Goal: Task Accomplishment & Management: Manage account settings

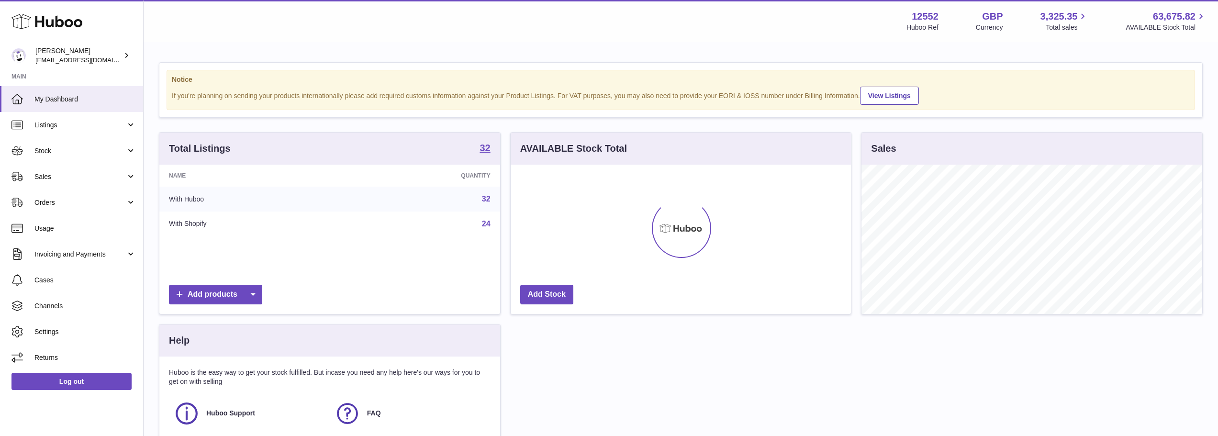
scroll to position [149, 340]
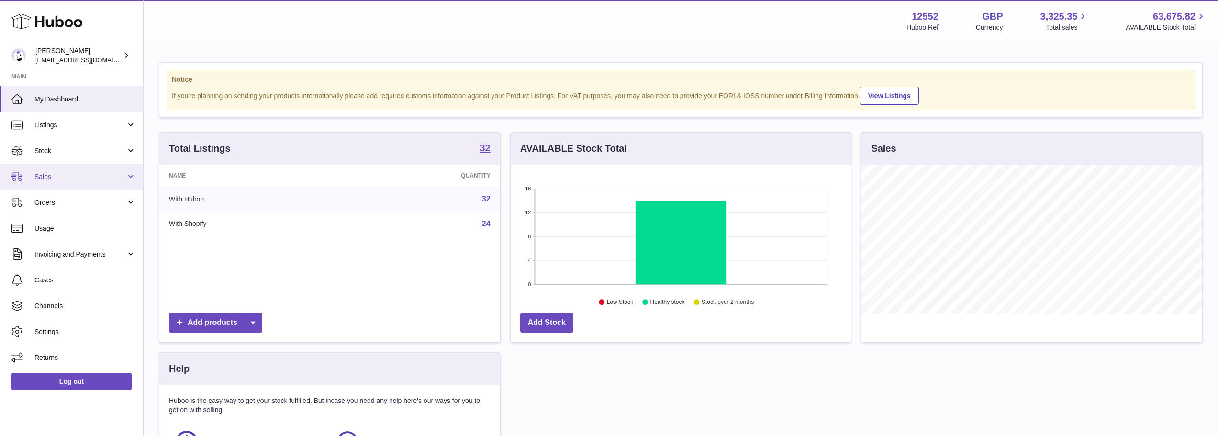
click at [61, 180] on span "Sales" at bounding box center [79, 176] width 91 height 9
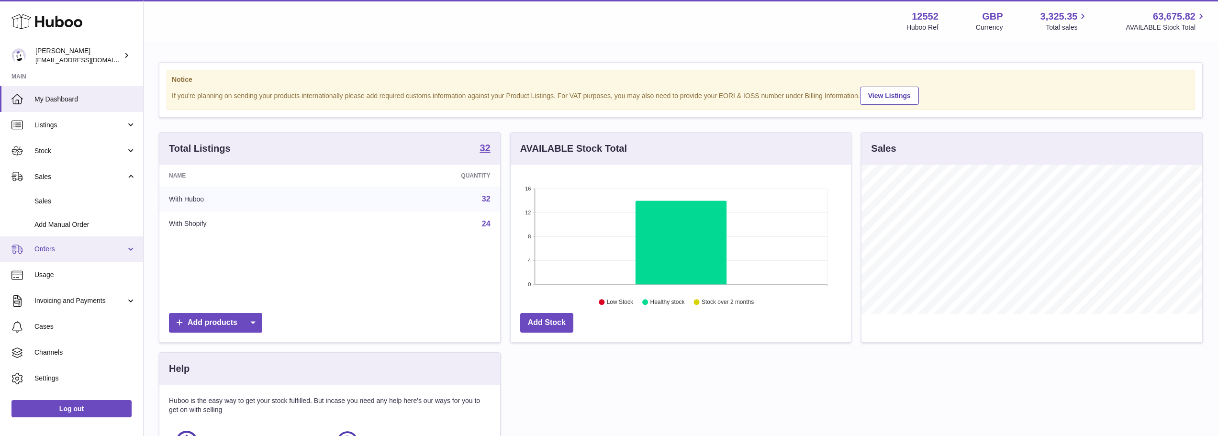
click at [43, 249] on span "Orders" at bounding box center [79, 249] width 91 height 9
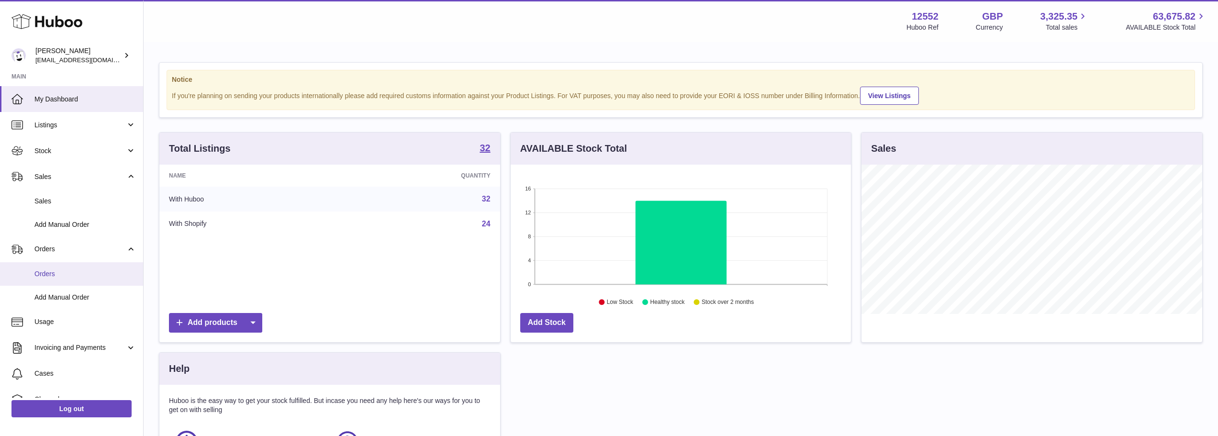
click at [43, 273] on span "Orders" at bounding box center [84, 273] width 101 height 9
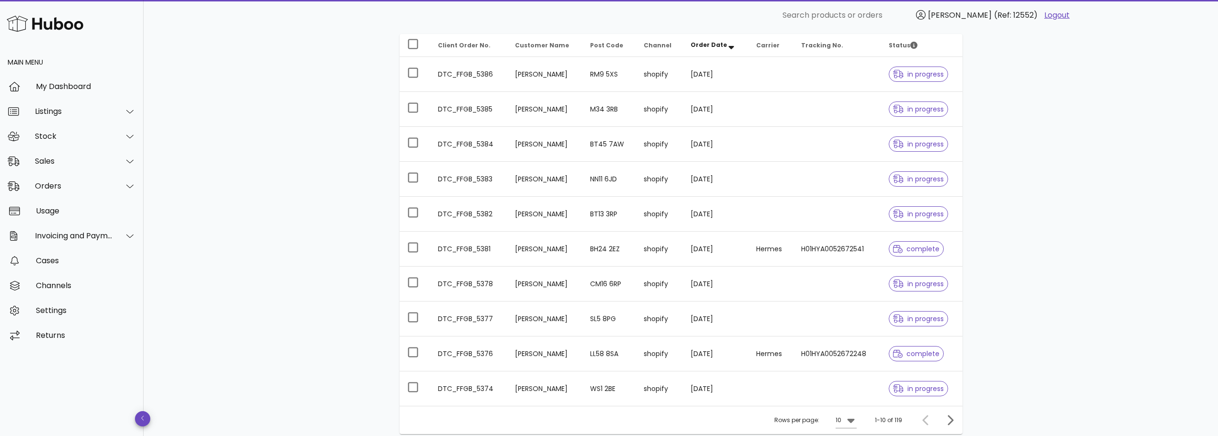
scroll to position [144, 0]
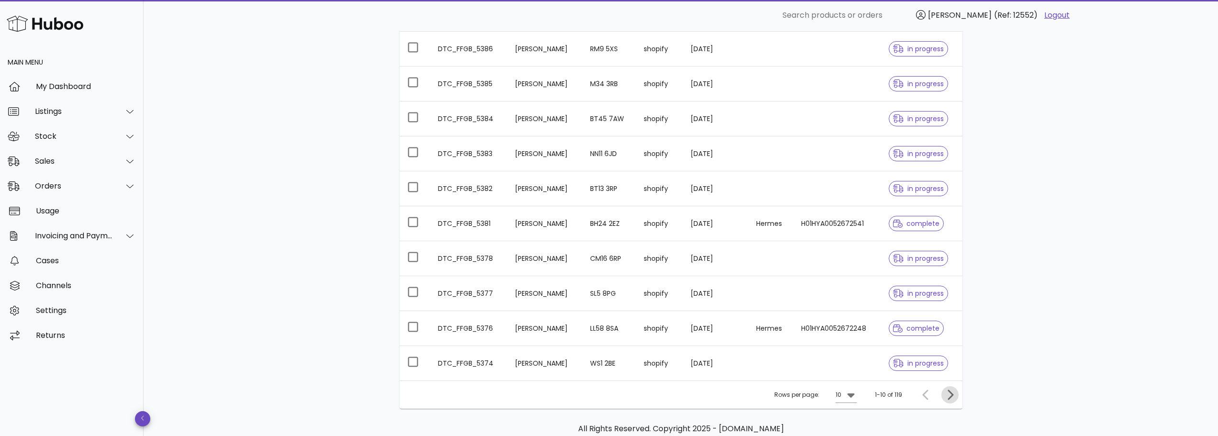
click at [950, 391] on icon "Next page" at bounding box center [951, 395] width 6 height 10
click at [950, 392] on icon "Next page" at bounding box center [951, 395] width 6 height 10
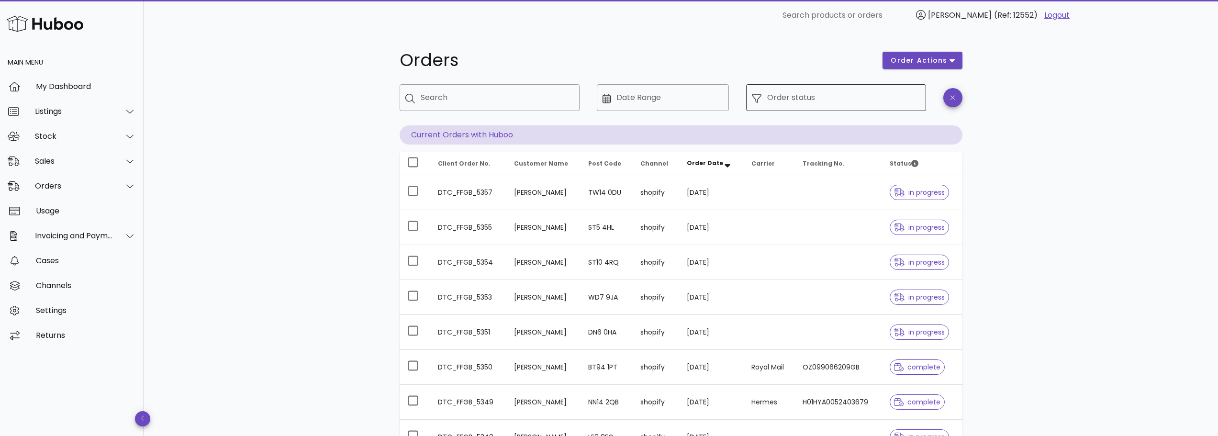
click at [805, 93] on input "Order status" at bounding box center [843, 97] width 153 height 15
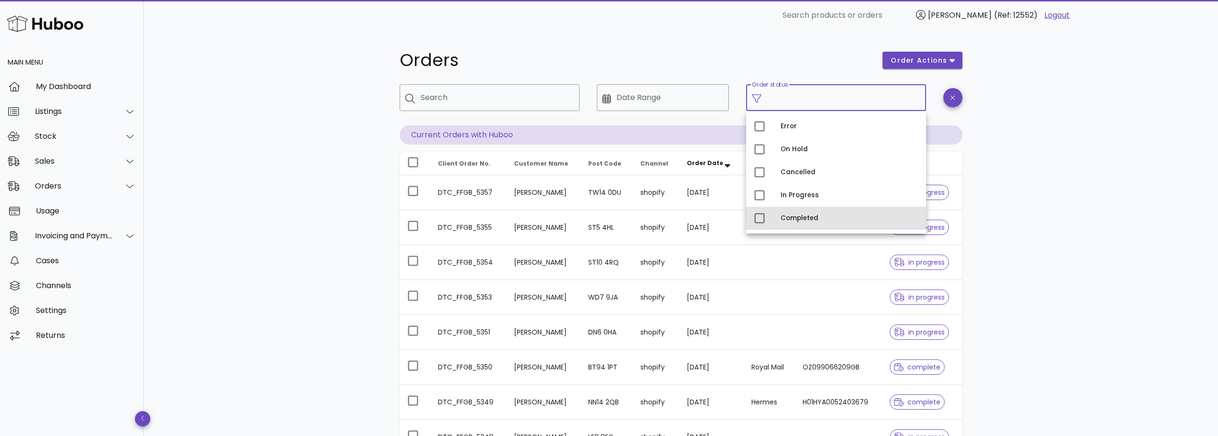
click at [799, 221] on div "Completed" at bounding box center [850, 218] width 138 height 8
type input "**********"
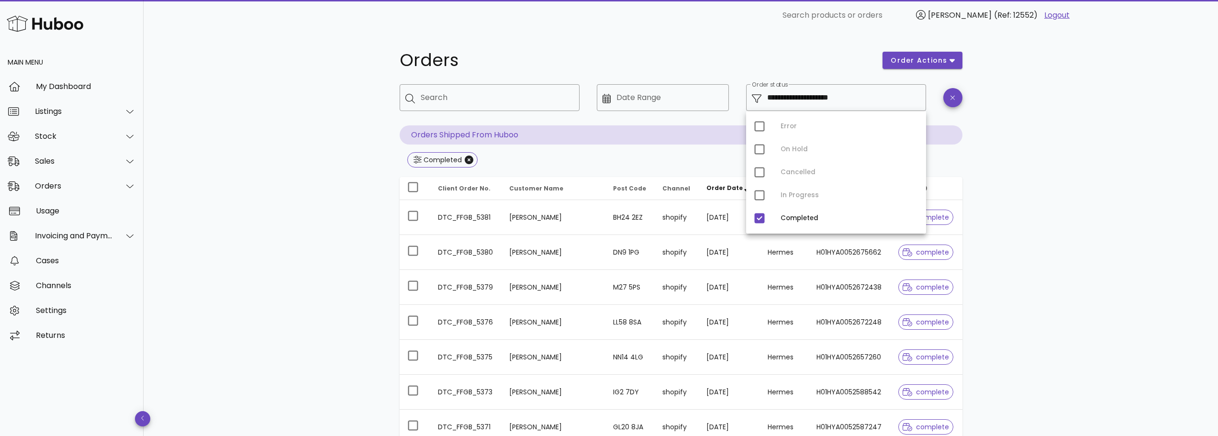
click at [333, 195] on div "**********" at bounding box center [681, 343] width 1074 height 624
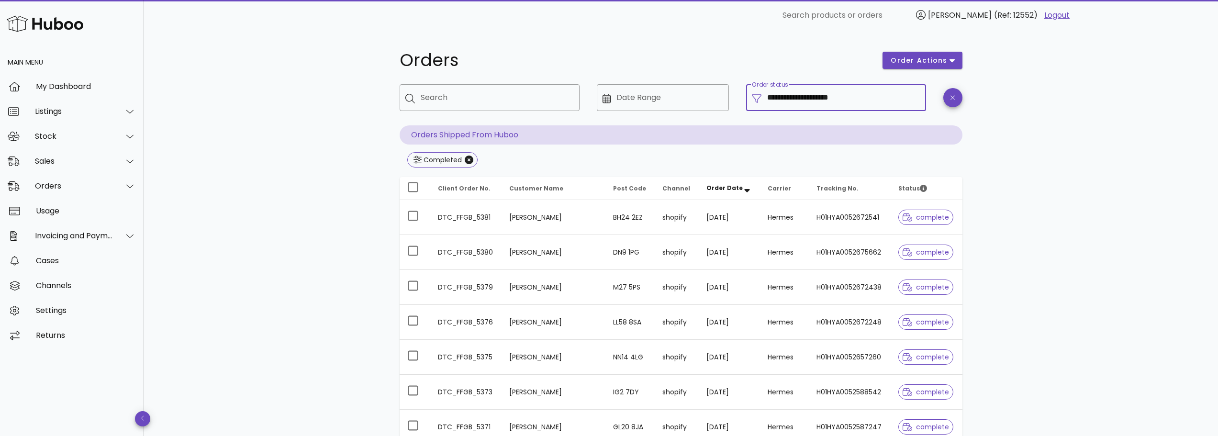
click at [836, 103] on input "**********" at bounding box center [843, 97] width 153 height 15
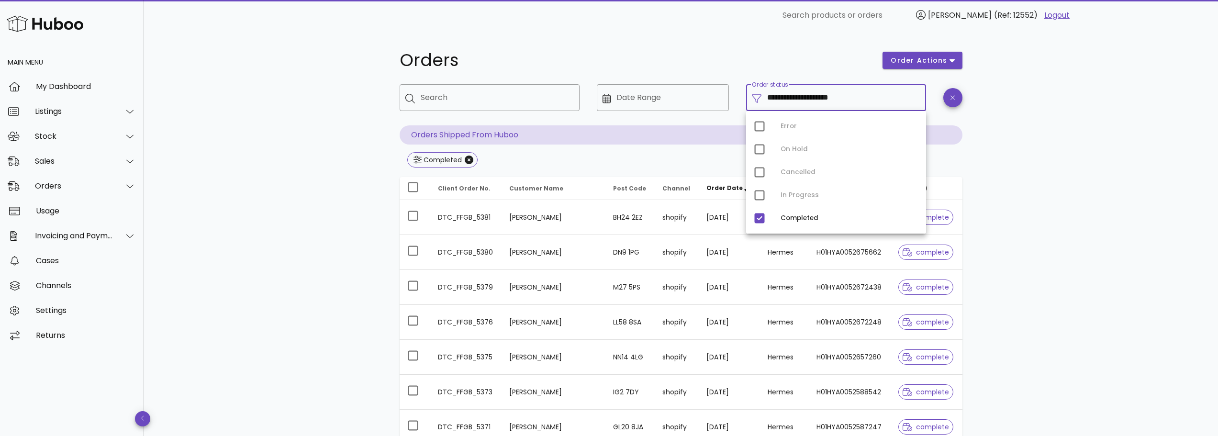
click at [761, 194] on div "Error On Hold Cancelled In Progress Completed" at bounding box center [836, 172] width 180 height 123
click at [761, 199] on div "Error On Hold Cancelled In Progress Completed" at bounding box center [836, 172] width 180 height 123
click at [761, 197] on div "Error On Hold Cancelled In Progress Completed" at bounding box center [836, 172] width 180 height 123
click at [759, 197] on div "Error On Hold Cancelled In Progress Completed" at bounding box center [836, 172] width 180 height 123
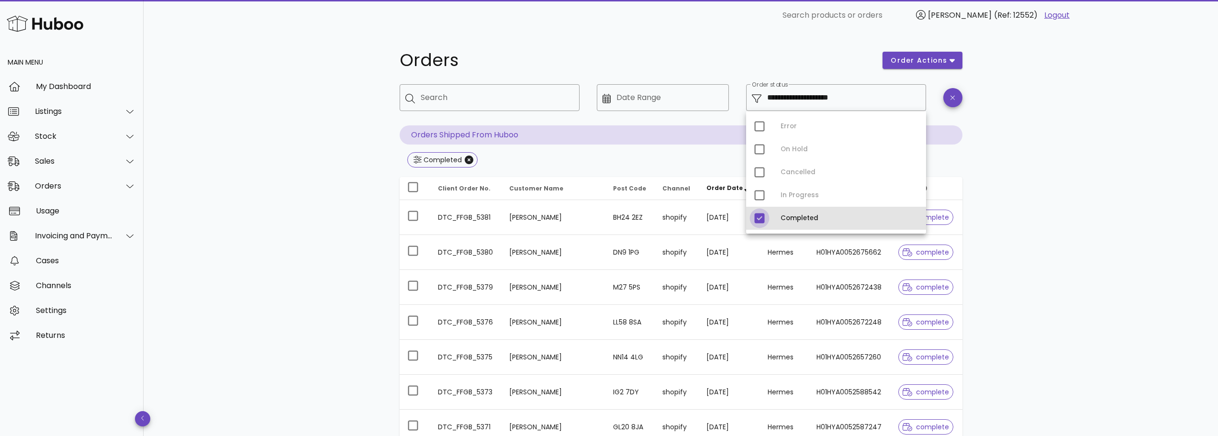
click at [758, 216] on div at bounding box center [759, 218] width 16 height 16
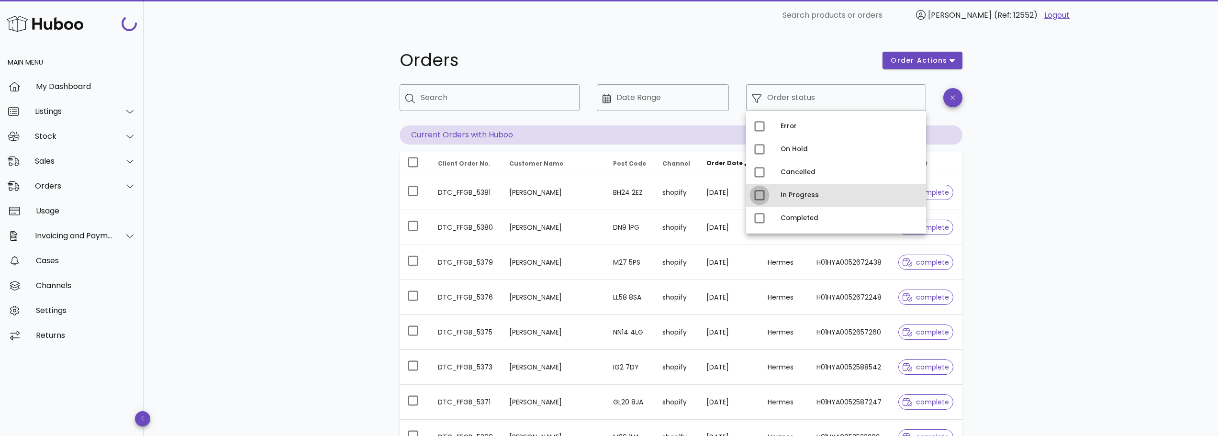
click at [757, 197] on div at bounding box center [759, 195] width 16 height 16
type input "**********"
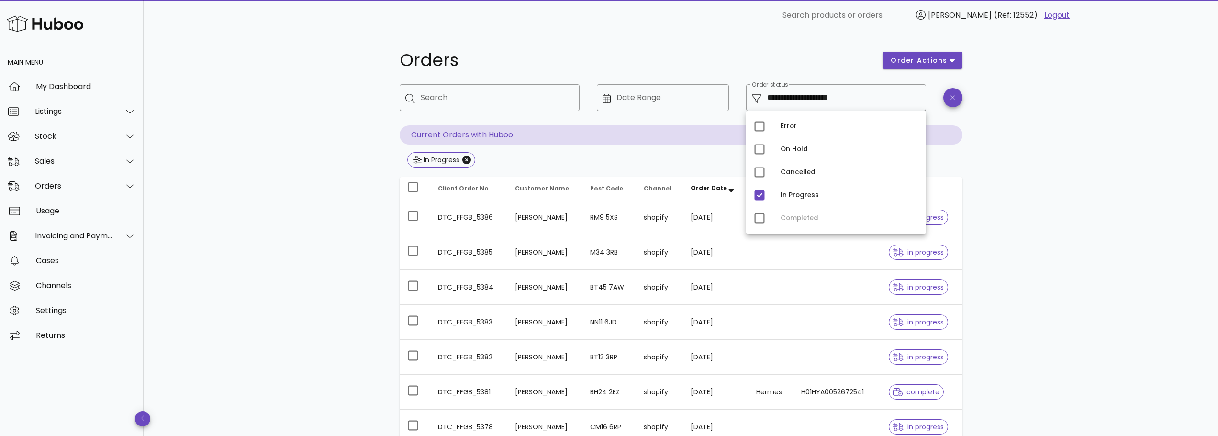
click at [1020, 204] on div "**********" at bounding box center [681, 343] width 1074 height 624
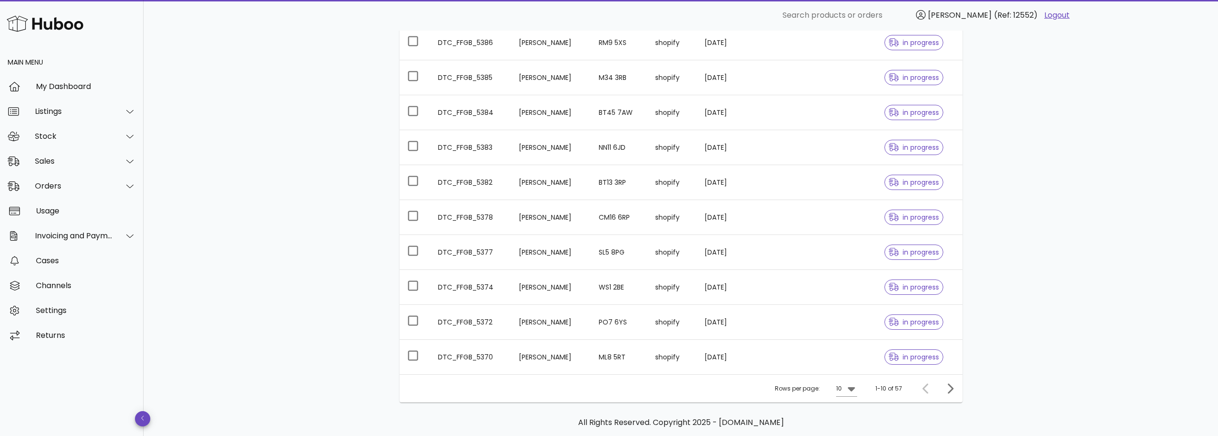
scroll to position [191, 0]
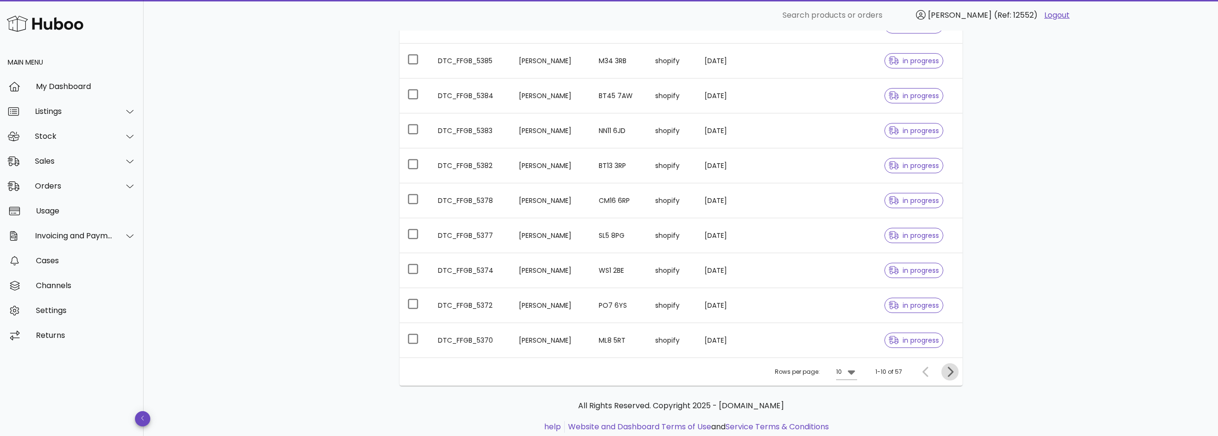
click at [950, 373] on icon "Next page" at bounding box center [949, 371] width 11 height 11
click at [950, 374] on icon "Next page" at bounding box center [951, 372] width 6 height 10
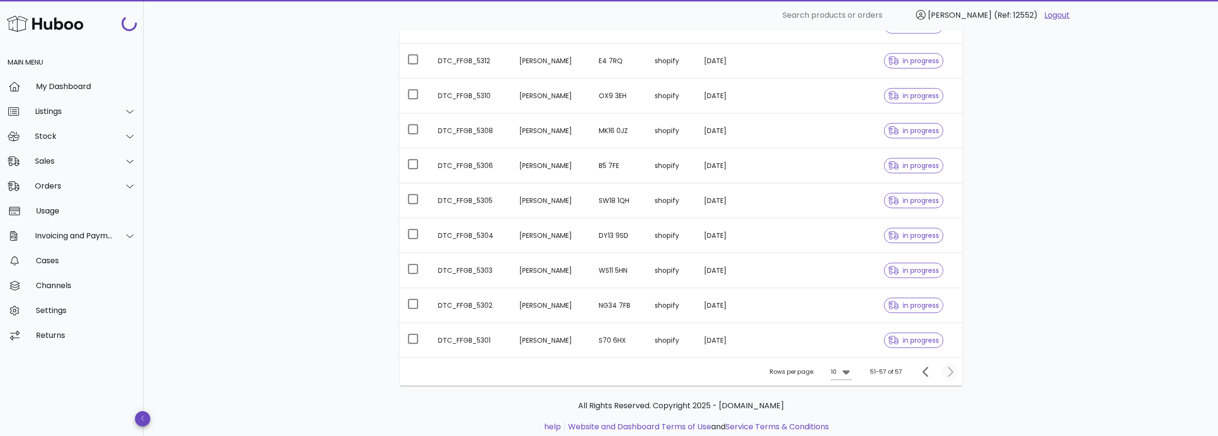
scroll to position [114, 0]
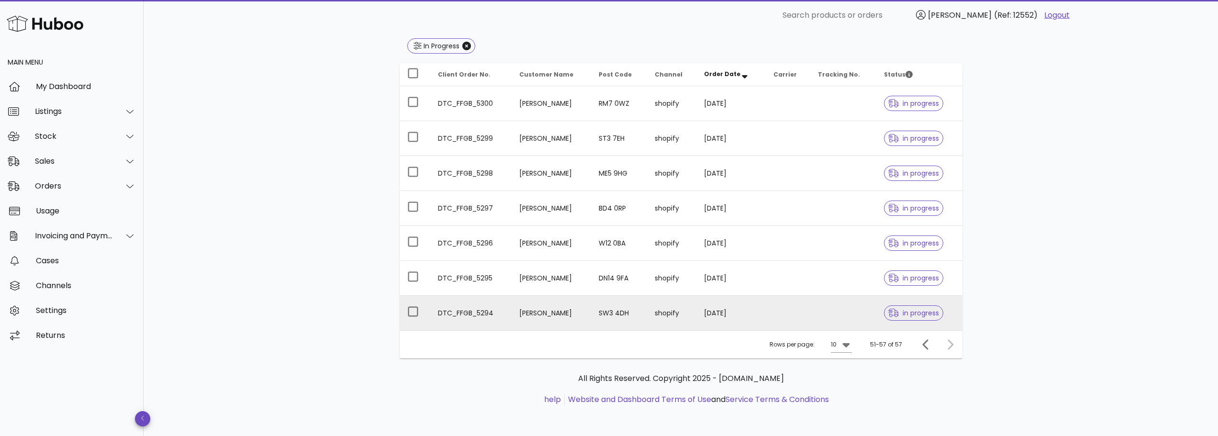
click at [536, 315] on td "[PERSON_NAME]" at bounding box center [552, 313] width 80 height 34
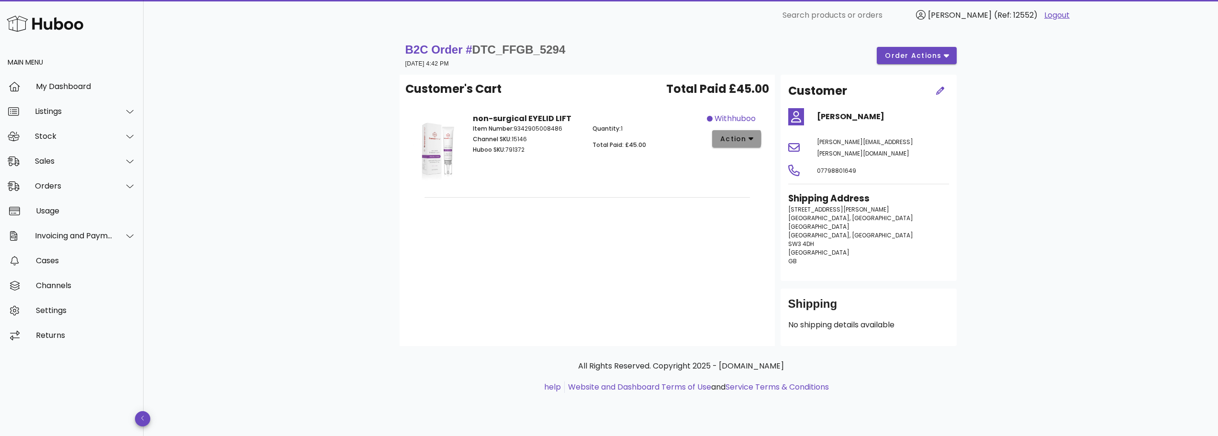
click at [734, 145] on button "action" at bounding box center [736, 138] width 49 height 17
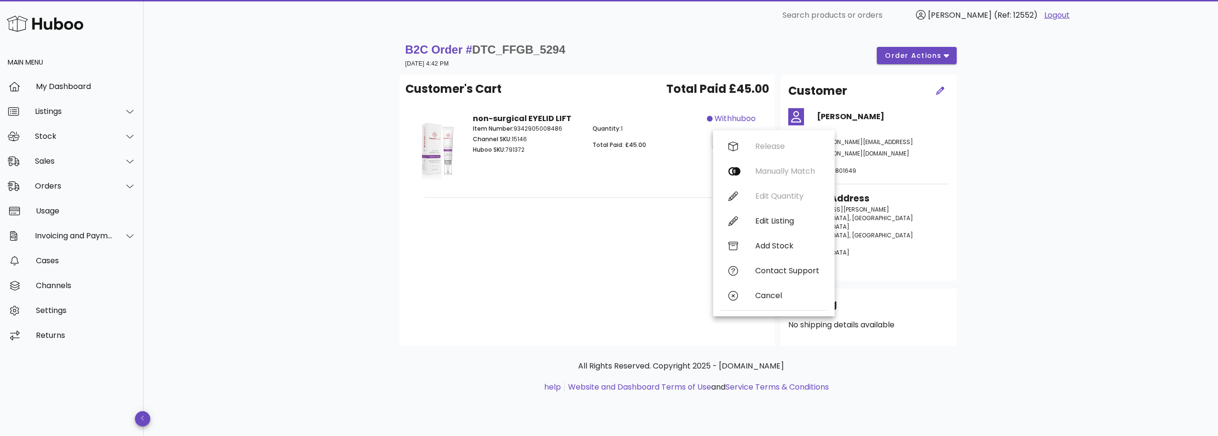
click at [586, 220] on div "Customer's Cart Total Paid £45.00 non-surgical EYELID LIFT Item Number: 9342905…" at bounding box center [587, 210] width 375 height 271
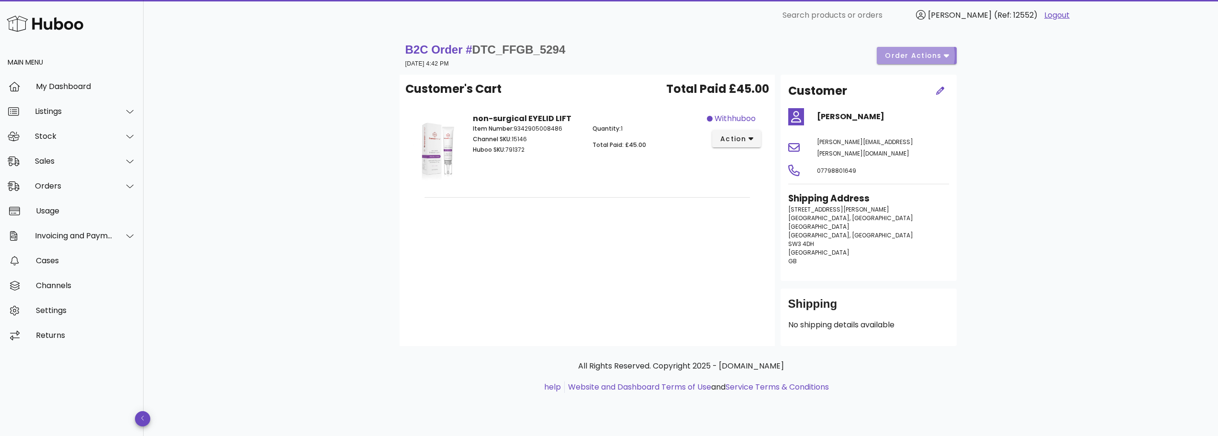
click at [898, 60] on span "order actions" at bounding box center [912, 56] width 57 height 10
click at [1074, 205] on div "B2C Order # DTC_FFGB_5294 [DATE] 4:42 PM order actions Customer's Cart Total Pa…" at bounding box center [681, 233] width 1074 height 405
click at [734, 143] on span "action" at bounding box center [733, 139] width 27 height 10
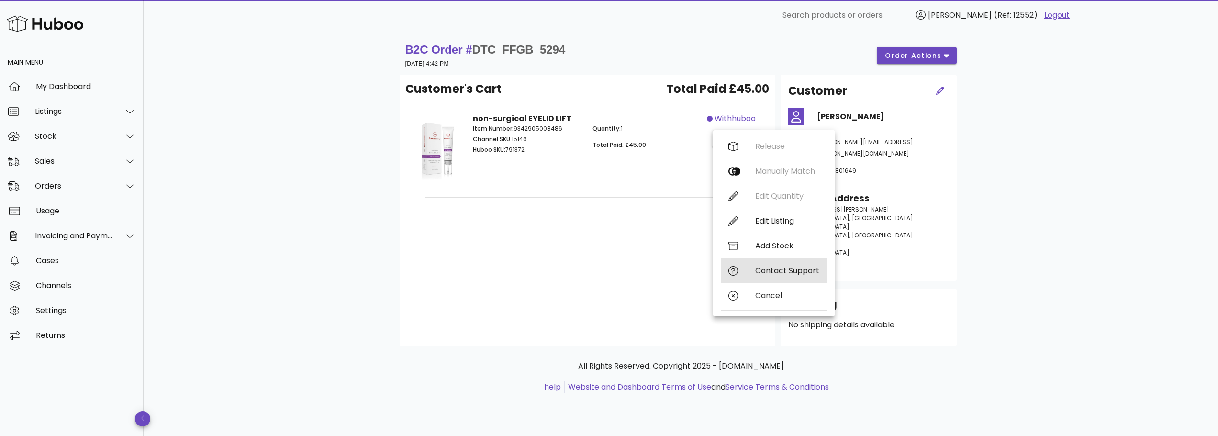
click at [761, 272] on div "Contact Support" at bounding box center [787, 270] width 64 height 9
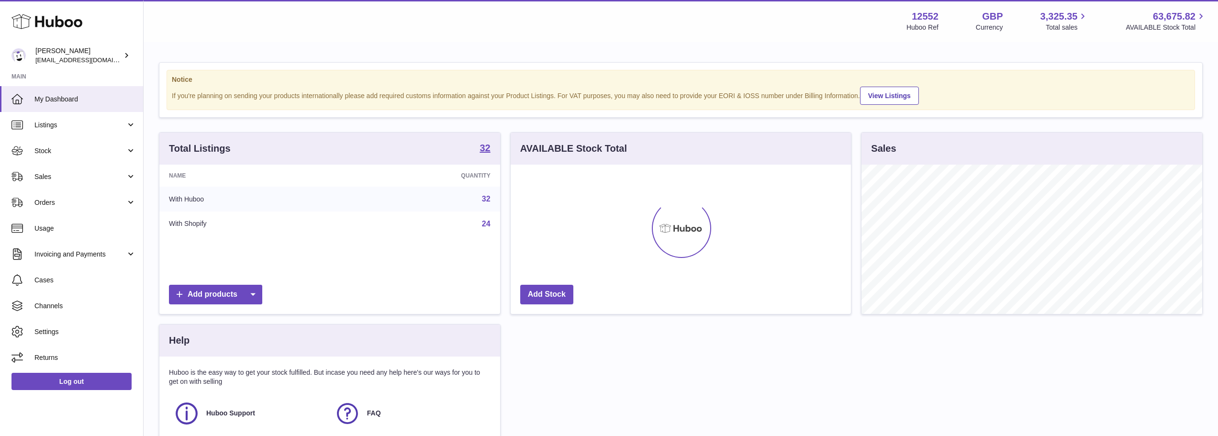
scroll to position [149, 340]
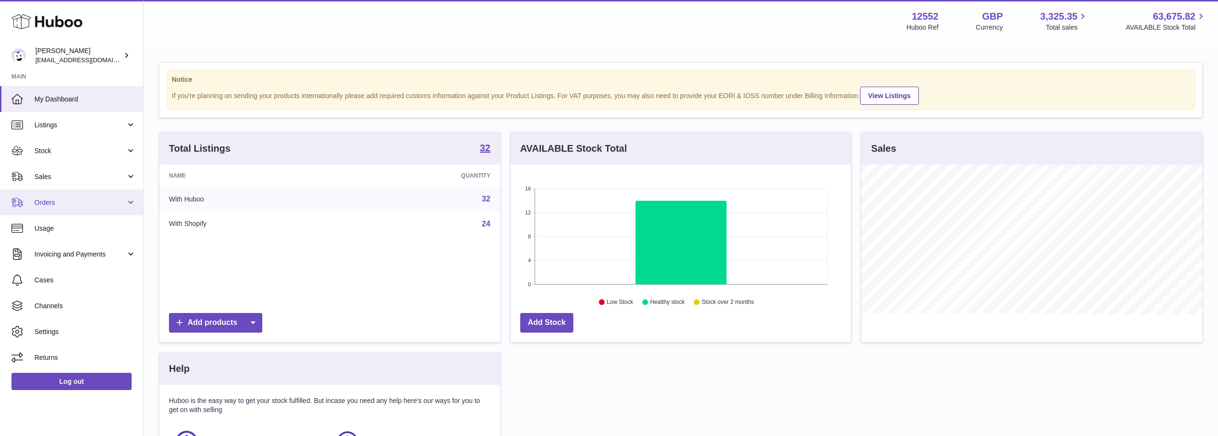
click at [55, 205] on span "Orders" at bounding box center [79, 202] width 91 height 9
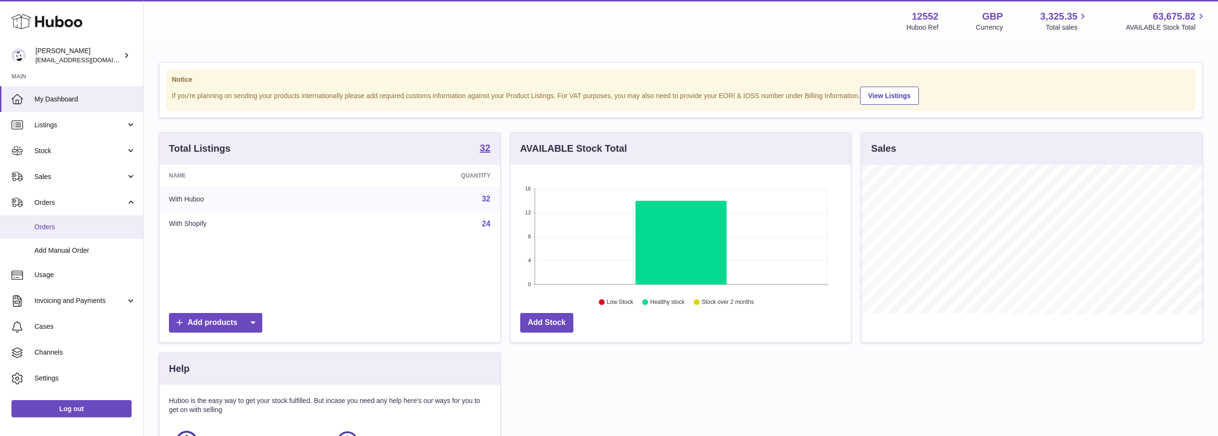
click at [53, 230] on span "Orders" at bounding box center [84, 227] width 101 height 9
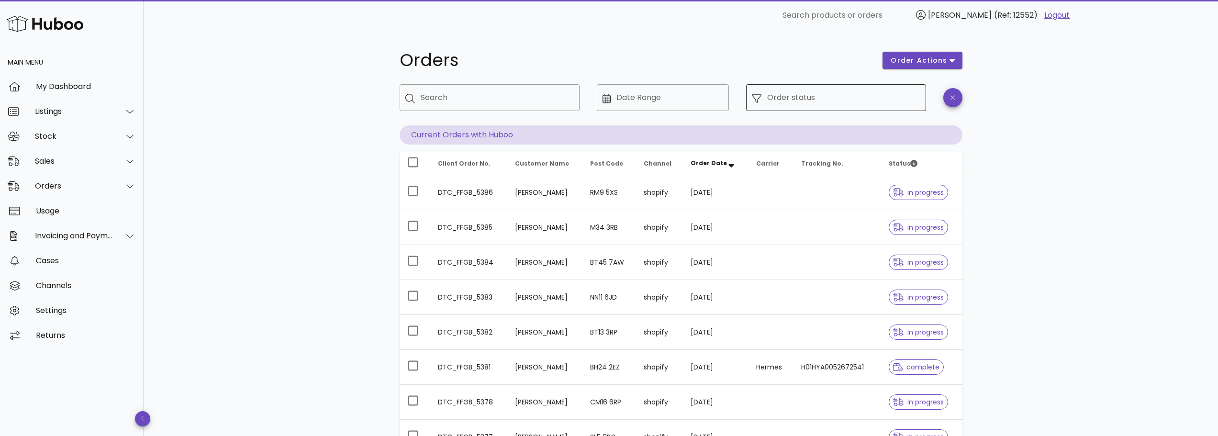
click at [804, 98] on input "Order status" at bounding box center [843, 97] width 153 height 15
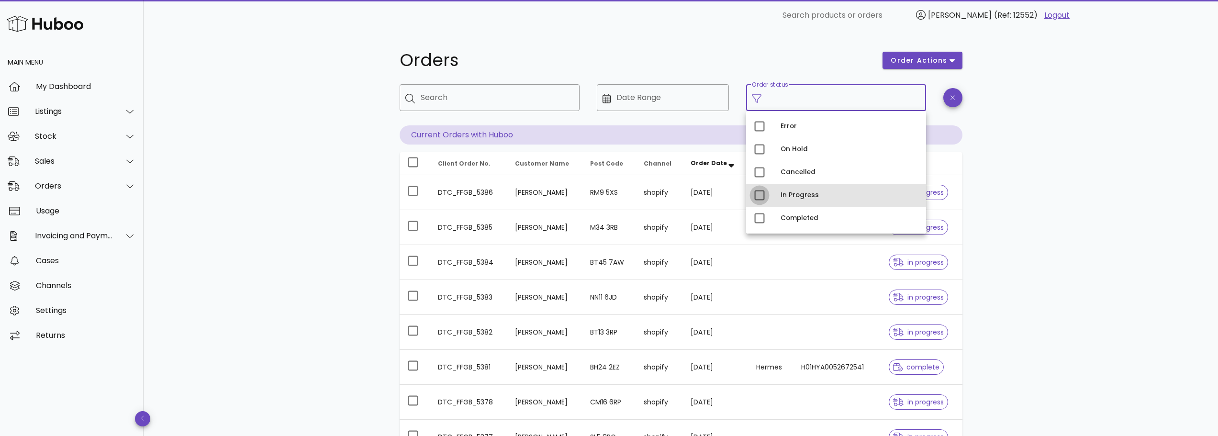
click at [761, 193] on div at bounding box center [759, 195] width 16 height 16
type input "**********"
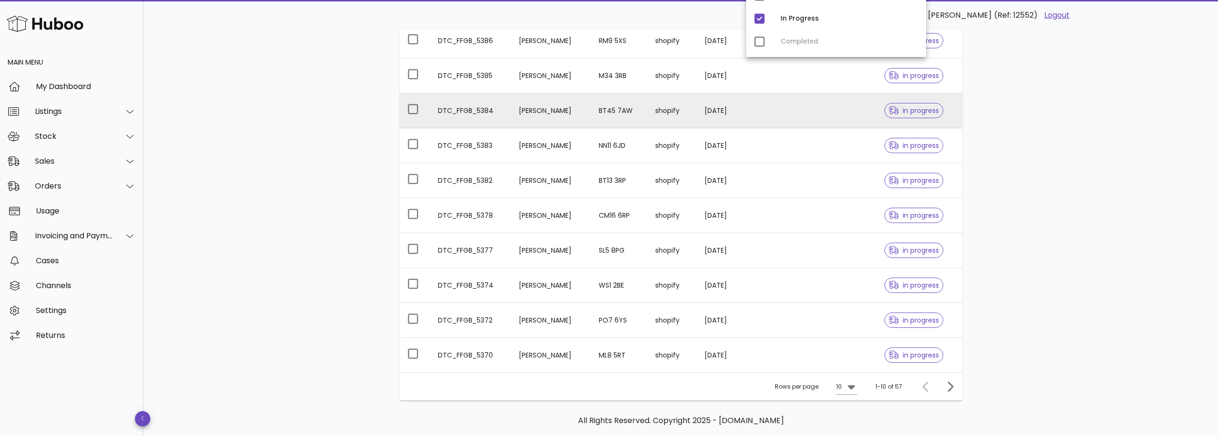
scroll to position [219, 0]
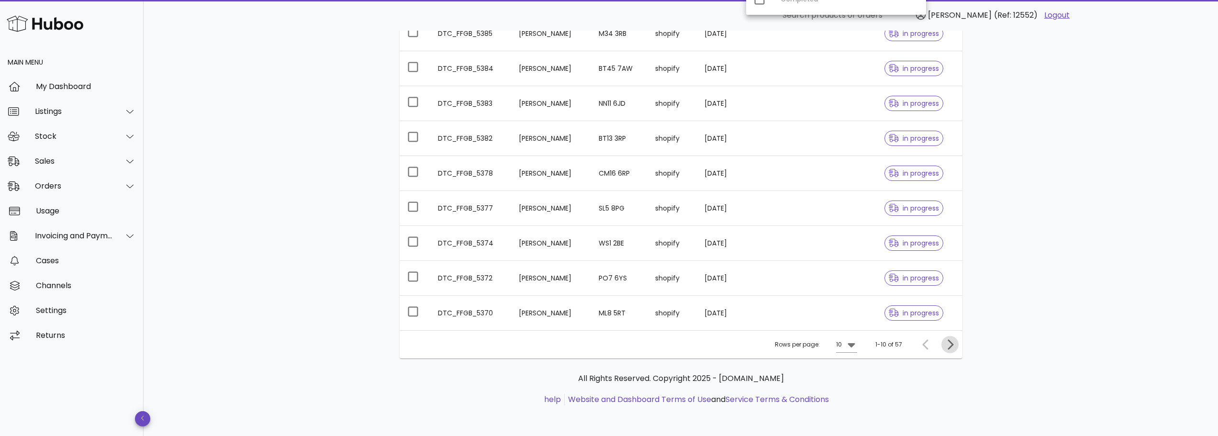
click at [946, 351] on button "Next page" at bounding box center [949, 344] width 17 height 17
click at [947, 350] on icon "Next page" at bounding box center [949, 344] width 11 height 11
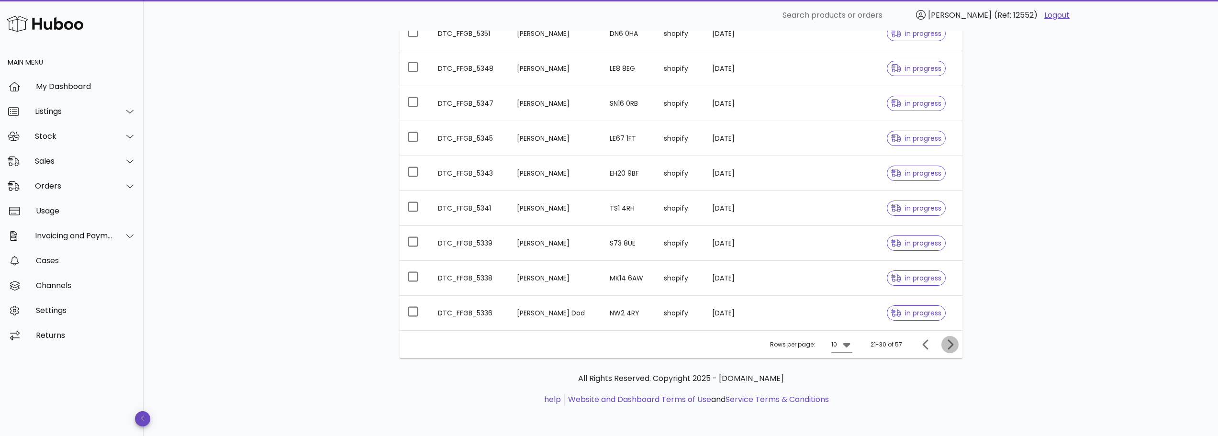
click at [950, 349] on icon "Next page" at bounding box center [949, 344] width 11 height 11
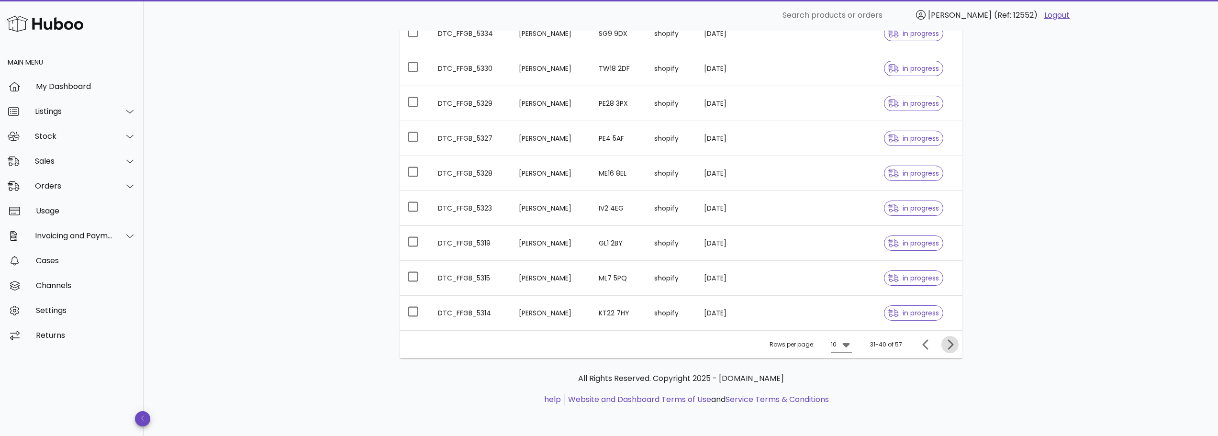
click at [950, 349] on icon "Next page" at bounding box center [949, 344] width 11 height 11
